Goal: Task Accomplishment & Management: Manage account settings

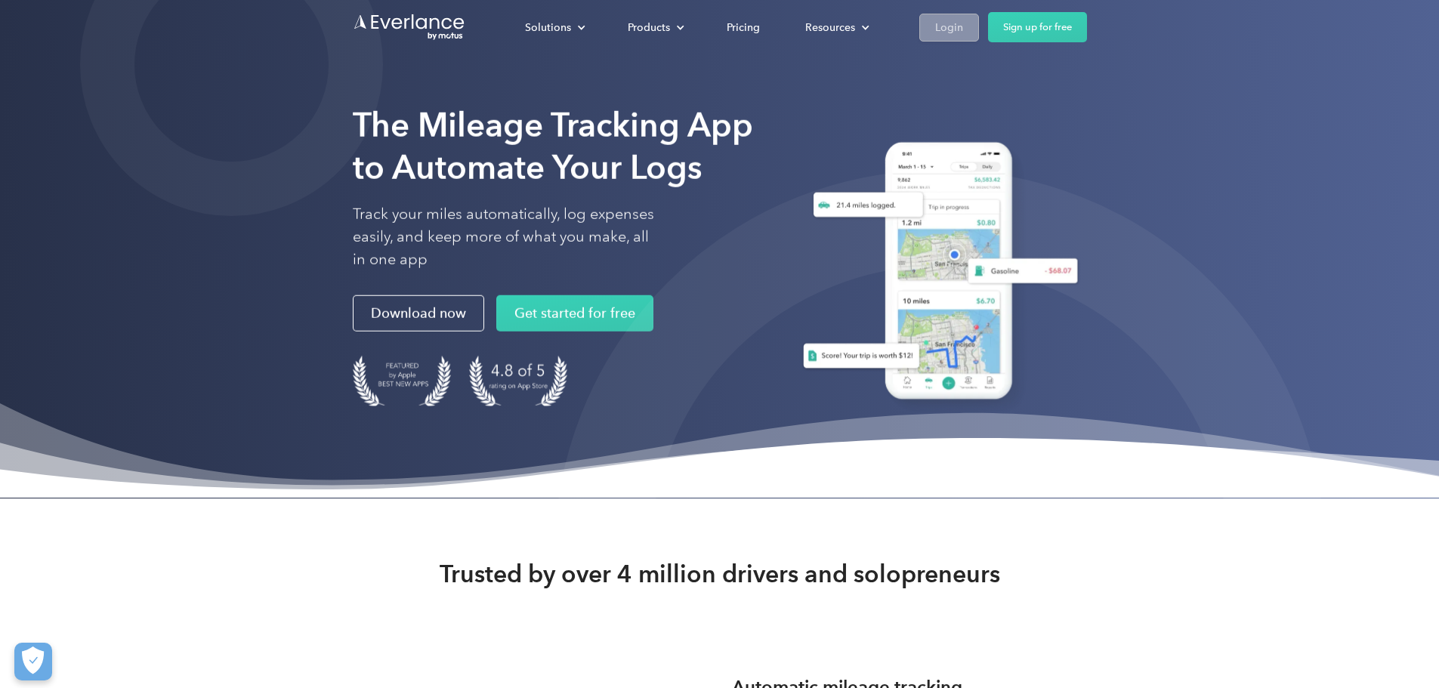
click at [963, 18] on div "Login" at bounding box center [949, 27] width 28 height 19
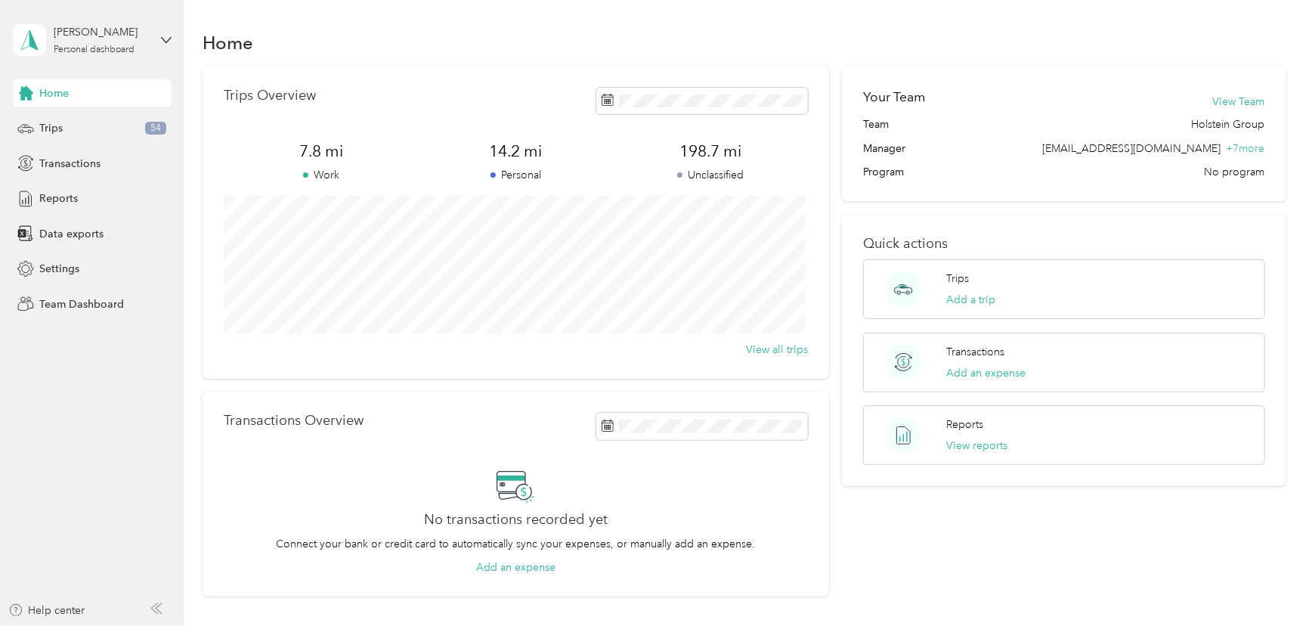
click at [154, 51] on div "[PERSON_NAME] Personal dashboard" at bounding box center [92, 40] width 159 height 53
click at [119, 122] on div "Team dashboard" at bounding box center [171, 124] width 297 height 26
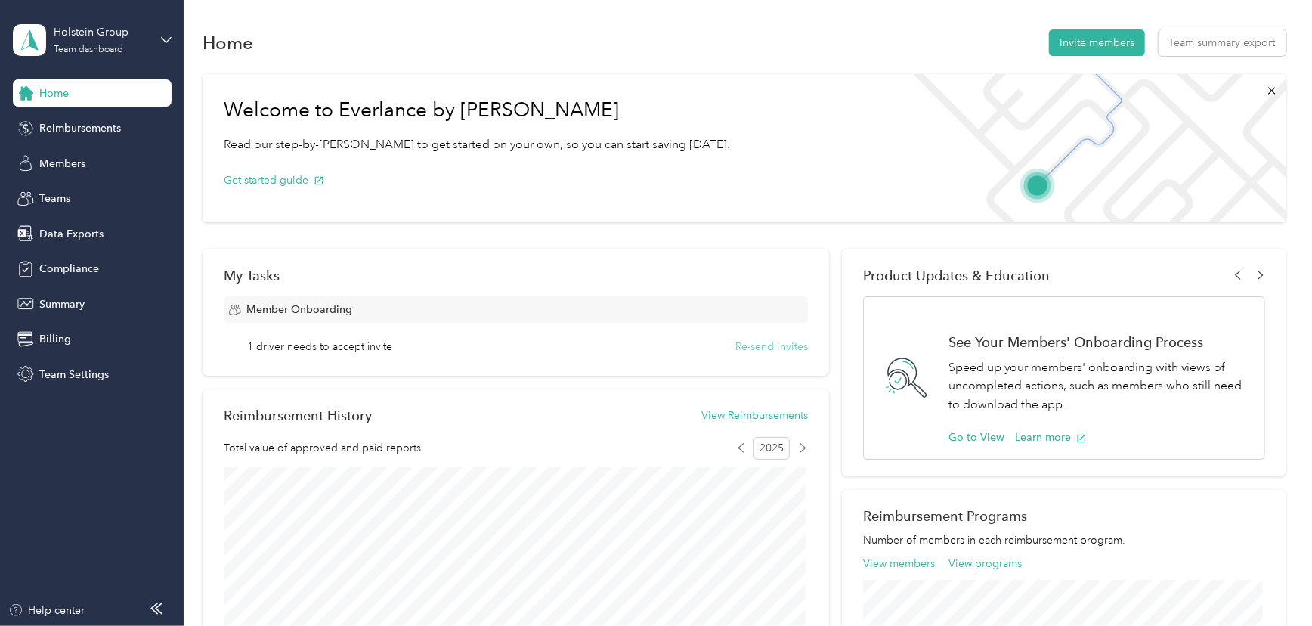
click at [796, 347] on button "Re-send invites" at bounding box center [771, 347] width 73 height 16
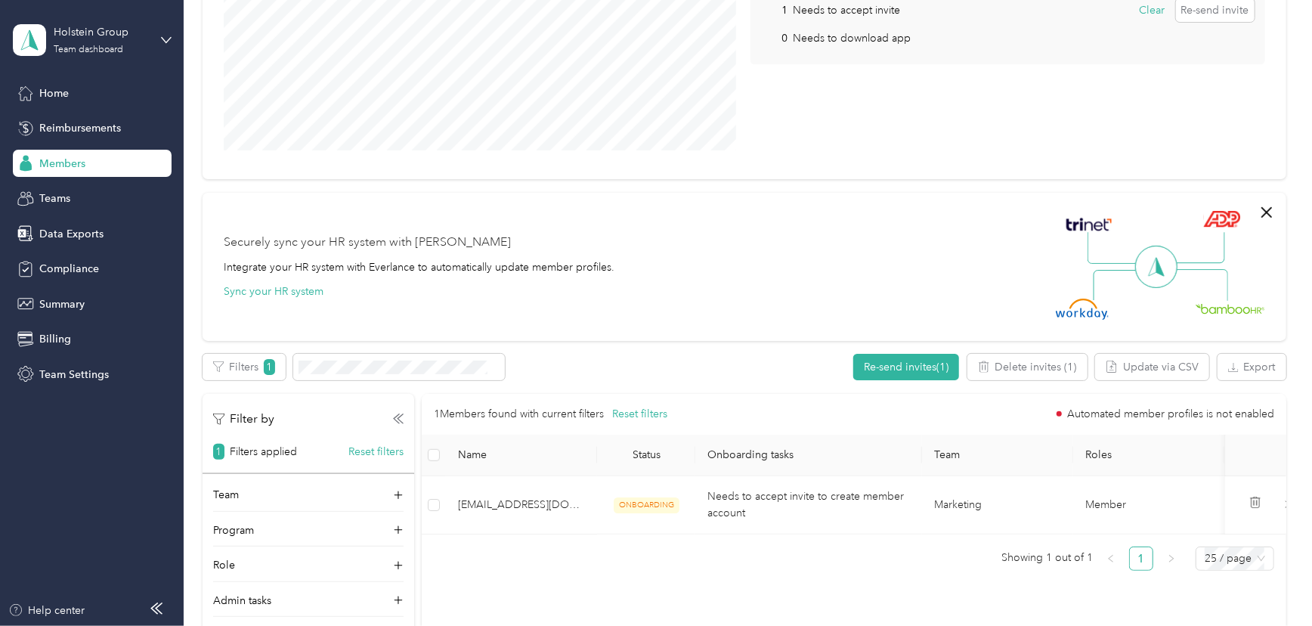
scroll to position [274, 0]
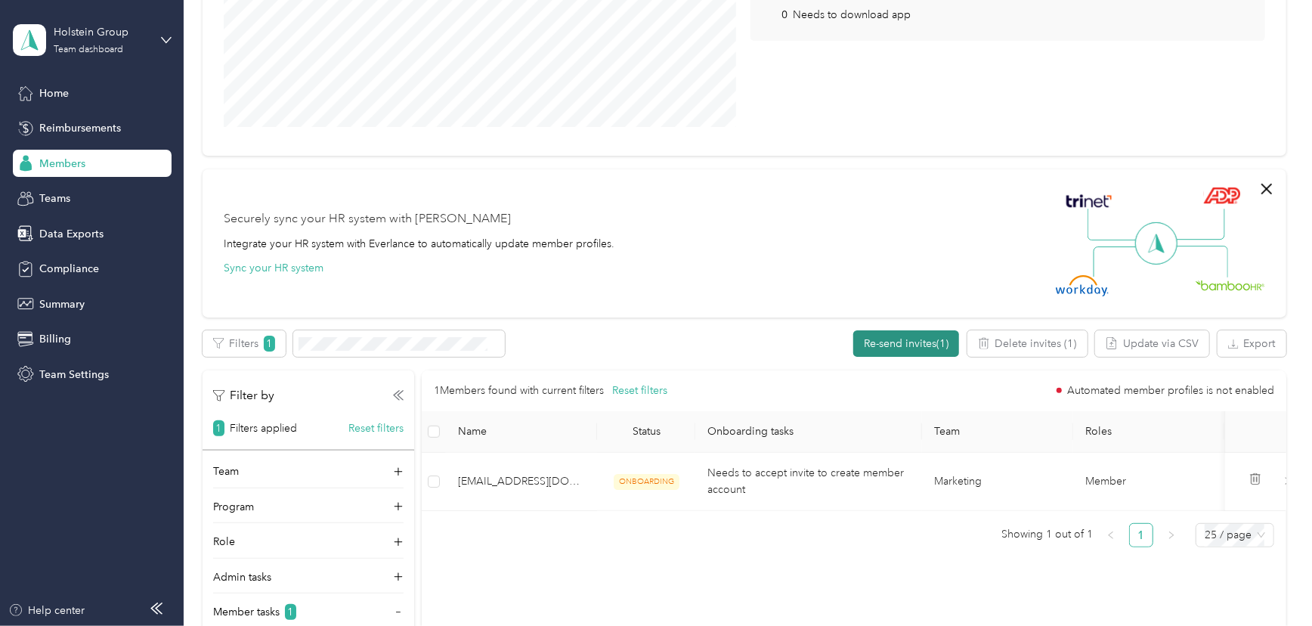
click at [898, 342] on button "Re-send invites (1)" at bounding box center [906, 343] width 106 height 26
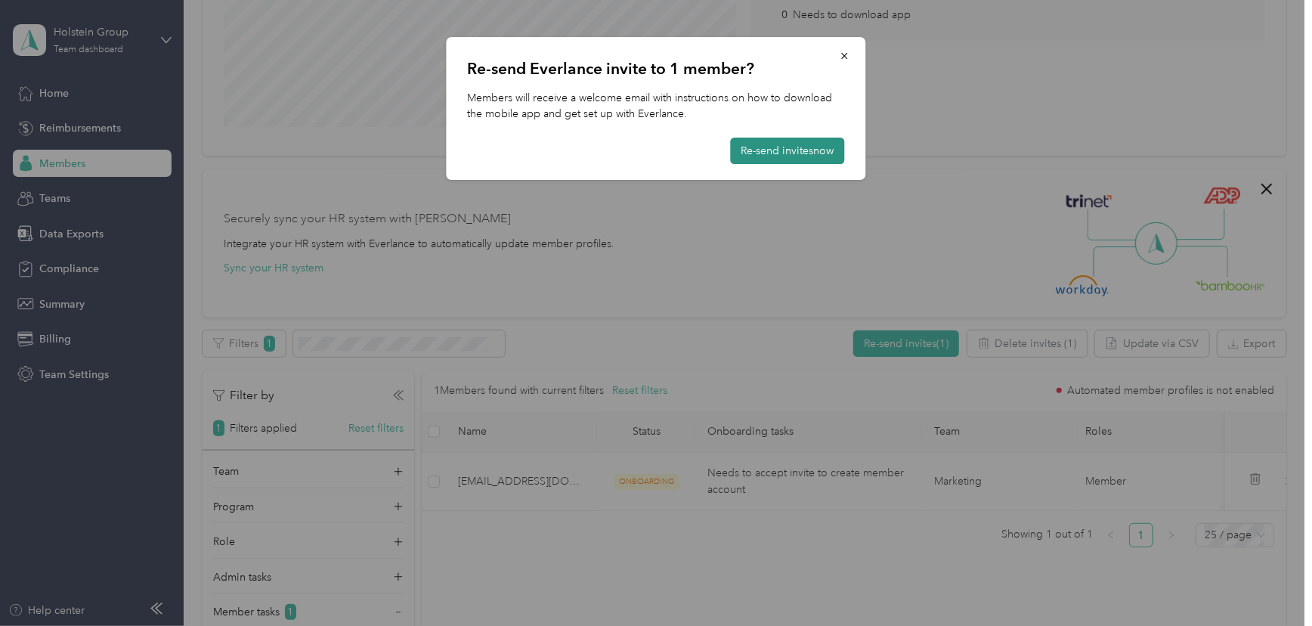
click at [813, 152] on button "Re-send invites now" at bounding box center [788, 151] width 114 height 26
